Goal: Information Seeking & Learning: Learn about a topic

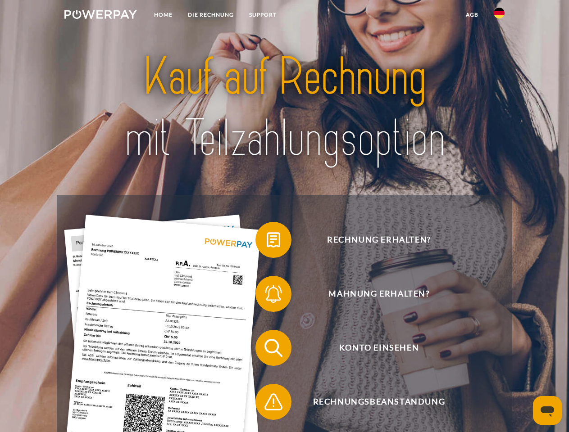
click at [100, 16] on img at bounding box center [100, 14] width 72 height 9
click at [499, 16] on img at bounding box center [498, 13] width 11 height 11
click at [471, 15] on link "agb" at bounding box center [472, 15] width 28 height 16
click at [266, 242] on span at bounding box center [259, 239] width 45 height 45
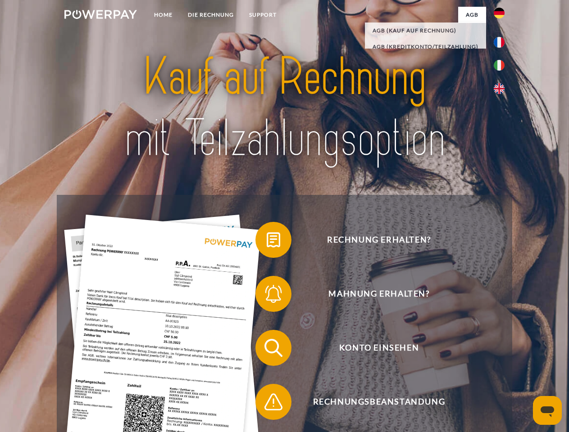
click at [266, 296] on span at bounding box center [259, 293] width 45 height 45
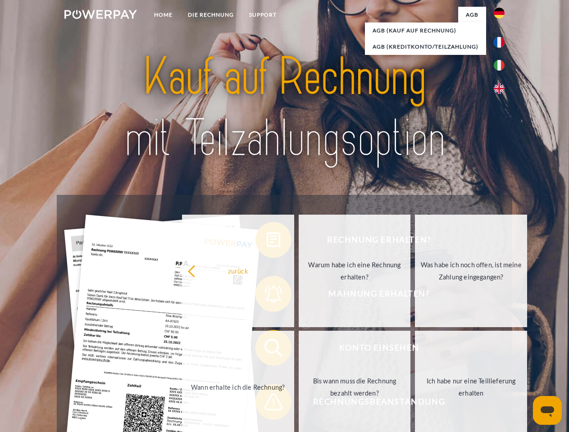
click at [298, 350] on link "Bis wann muss die Rechnung bezahlt werden?" at bounding box center [354, 387] width 112 height 113
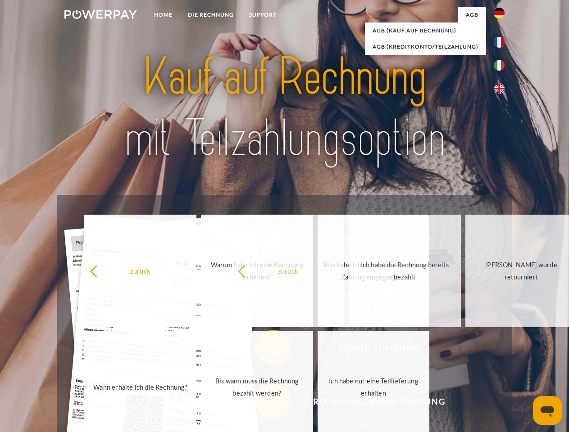
click at [266, 404] on span at bounding box center [259, 401] width 45 height 45
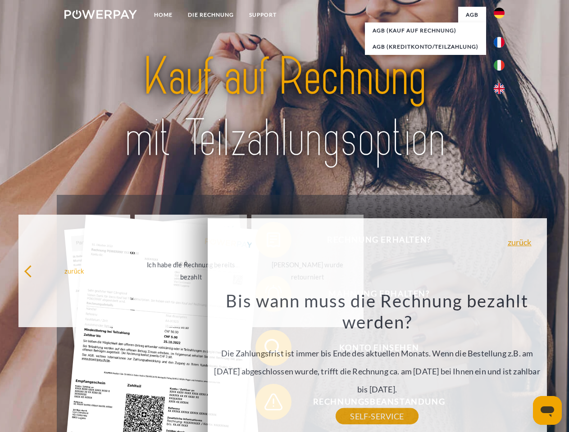
click at [547, 411] on icon "Messaging-Fenster öffnen" at bounding box center [547, 411] width 14 height 11
